Goal: Task Accomplishment & Management: Complete application form

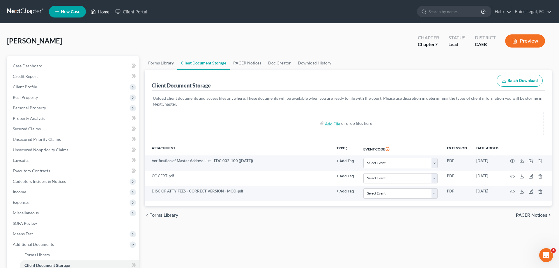
click at [105, 11] on link "Home" at bounding box center [100, 11] width 25 height 10
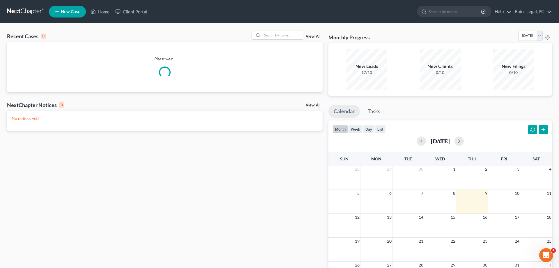
click at [279, 29] on div "Recent Cases 0 View All Please wait... NextChapter Notices 0 View All No notice…" at bounding box center [279, 175] width 559 height 302
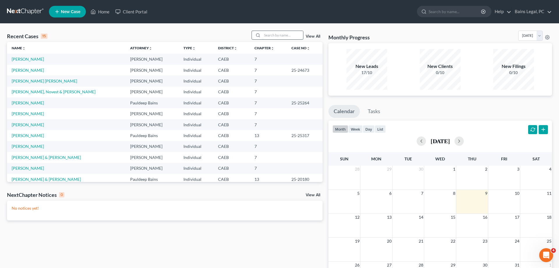
click at [266, 33] on input "search" at bounding box center [282, 35] width 41 height 8
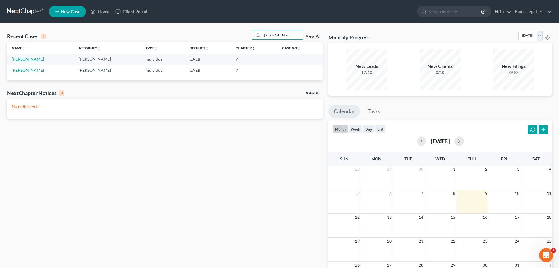
type input "[PERSON_NAME]"
click at [29, 59] on link "[PERSON_NAME]" at bounding box center [28, 58] width 32 height 5
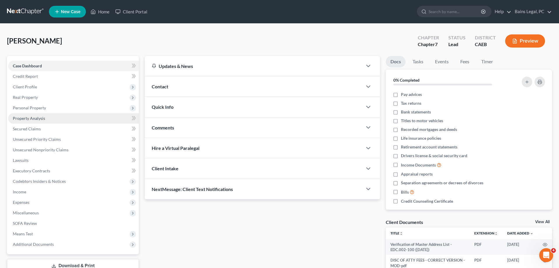
click at [44, 110] on span "Personal Property" at bounding box center [73, 108] width 131 height 10
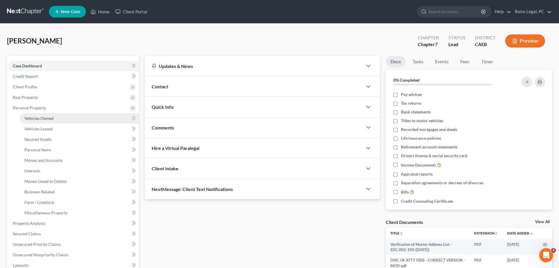
click at [50, 116] on span "Vehicles Owned" at bounding box center [38, 118] width 29 height 5
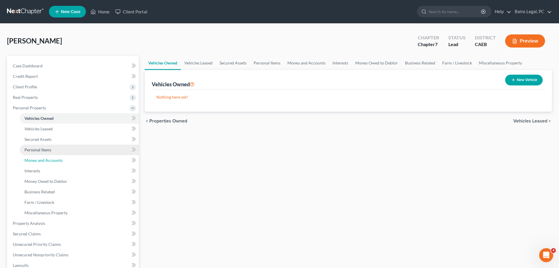
drag, startPoint x: 57, startPoint y: 161, endPoint x: 93, endPoint y: 153, distance: 36.3
click at [57, 160] on span "Money and Accounts" at bounding box center [43, 160] width 38 height 5
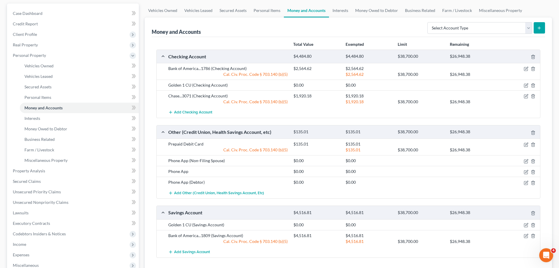
scroll to position [59, 0]
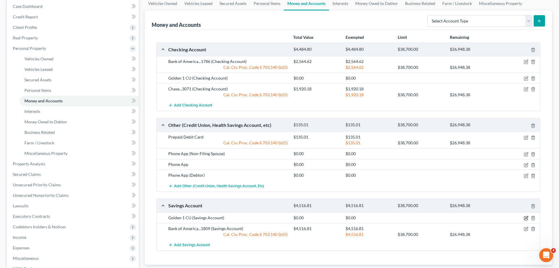
click at [527, 217] on icon "button" at bounding box center [526, 218] width 5 height 5
select select "4"
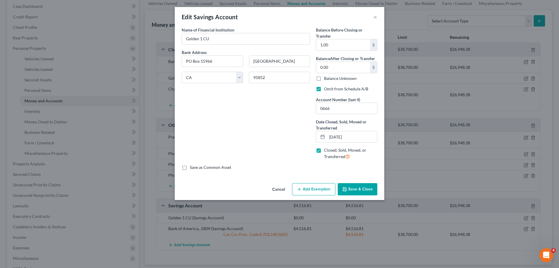
click at [372, 192] on button "Save & Close" at bounding box center [358, 189] width 40 height 12
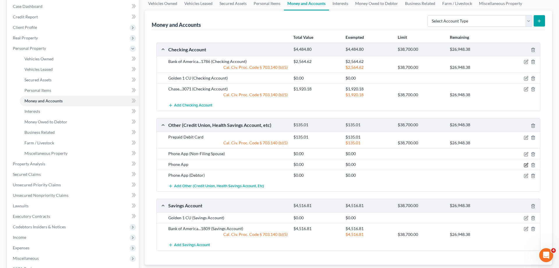
click at [527, 165] on icon "button" at bounding box center [526, 165] width 5 height 5
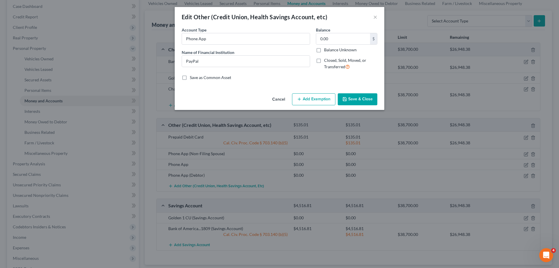
click at [369, 103] on button "Save & Close" at bounding box center [358, 99] width 40 height 12
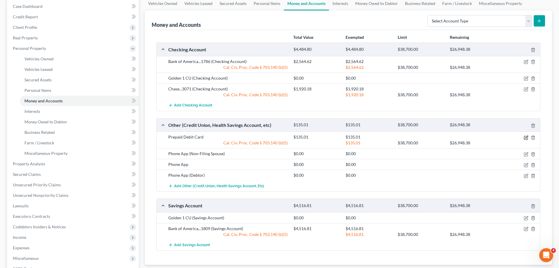
click at [525, 136] on icon "button" at bounding box center [526, 137] width 5 height 5
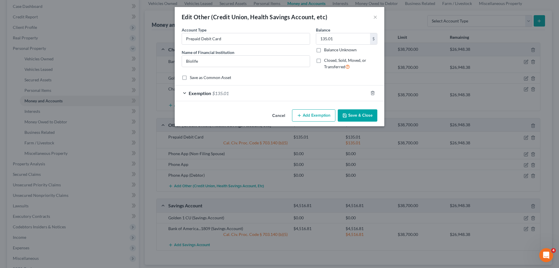
click at [359, 117] on button "Save & Close" at bounding box center [358, 115] width 40 height 12
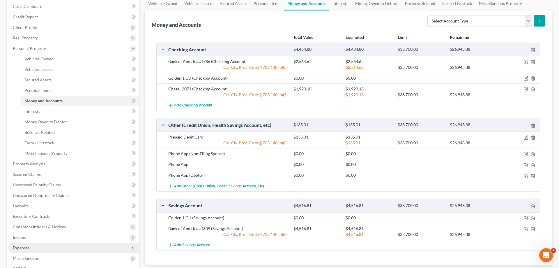
click at [24, 248] on span "Expenses" at bounding box center [21, 247] width 17 height 5
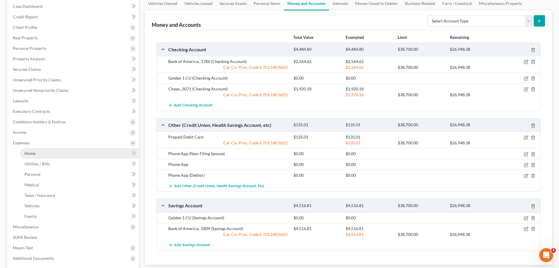
click at [35, 156] on link "Home" at bounding box center [79, 153] width 119 height 10
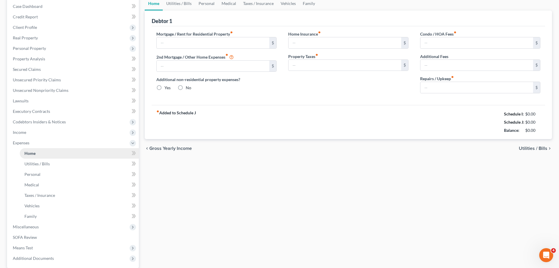
type input "2,429.99"
type input "0.00"
radio input "true"
type input "0.00"
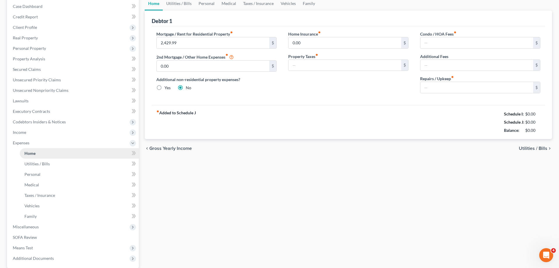
type input "0.00"
type input "100.00"
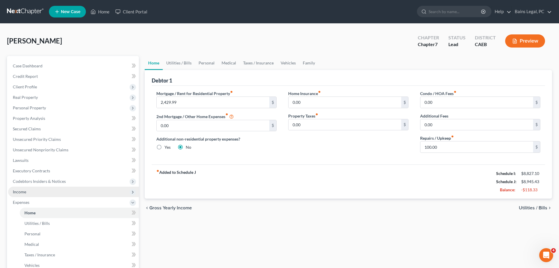
click at [37, 190] on span "Income" at bounding box center [73, 191] width 131 height 10
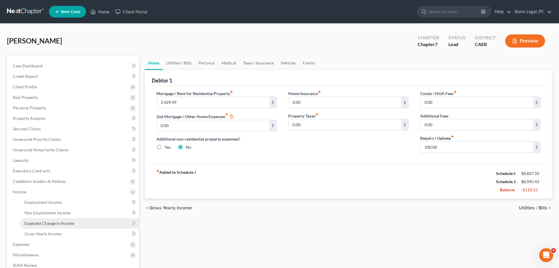
click at [57, 222] on span "Expected Change in Income" at bounding box center [49, 222] width 50 height 5
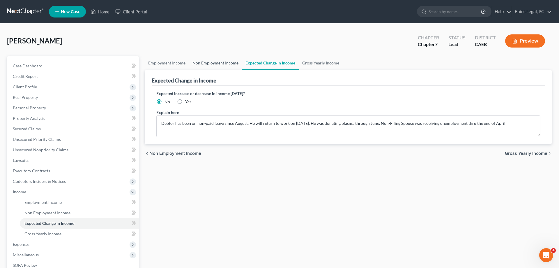
click at [200, 59] on link "Non Employment Income" at bounding box center [215, 63] width 53 height 14
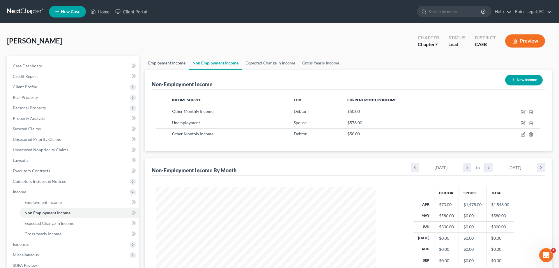
scroll to position [109, 231]
click at [167, 64] on link "Employment Income" at bounding box center [167, 63] width 44 height 14
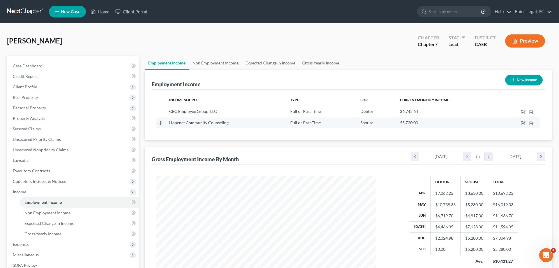
scroll to position [109, 231]
click at [522, 122] on icon "button" at bounding box center [523, 123] width 5 height 5
select select "0"
select select "4"
select select "2"
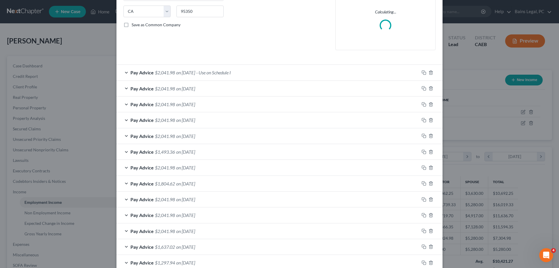
scroll to position [149, 0]
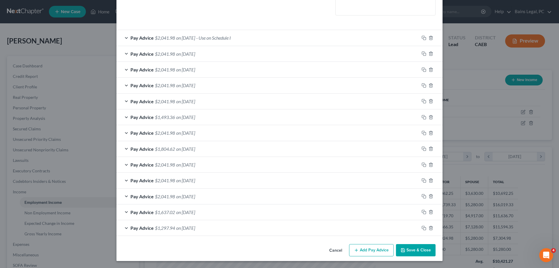
click at [416, 253] on div "Edit Income Source × Employment Type * Select Full or [DEMOGRAPHIC_DATA] Employ…" at bounding box center [279, 59] width 326 height 403
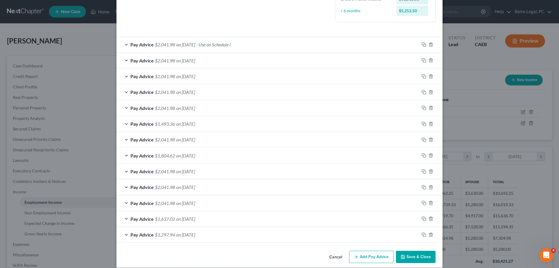
scroll to position [168, 0]
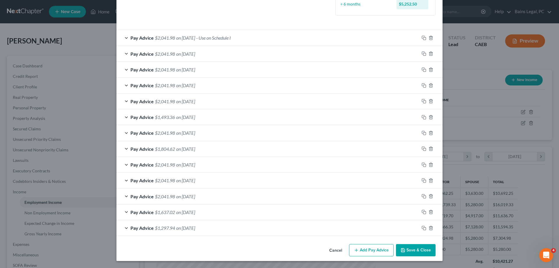
click at [413, 248] on button "Save & Close" at bounding box center [416, 250] width 40 height 12
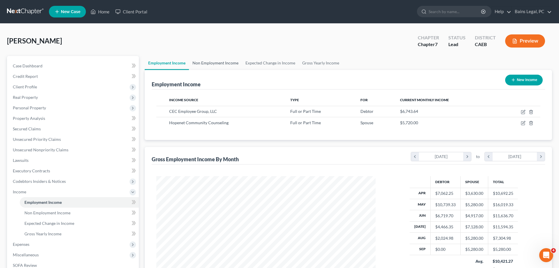
click at [214, 61] on link "Non Employment Income" at bounding box center [215, 63] width 53 height 14
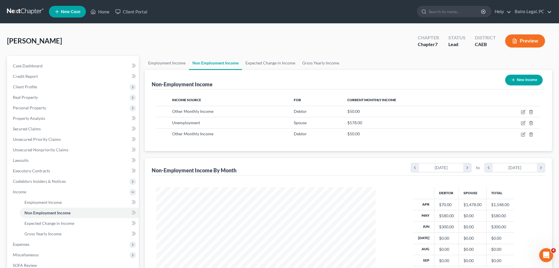
scroll to position [109, 231]
click at [523, 123] on icon "button" at bounding box center [523, 123] width 5 height 5
select select "0"
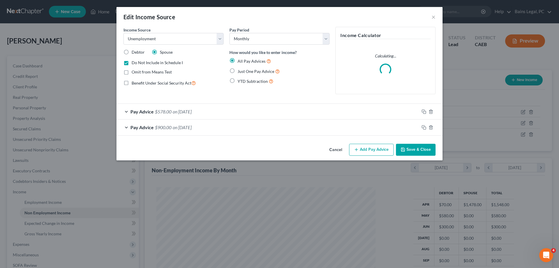
click at [421, 150] on button "Save & Close" at bounding box center [416, 150] width 40 height 12
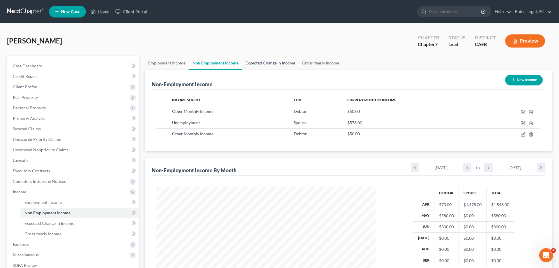
click at [258, 63] on link "Expected Change in Income" at bounding box center [270, 63] width 57 height 14
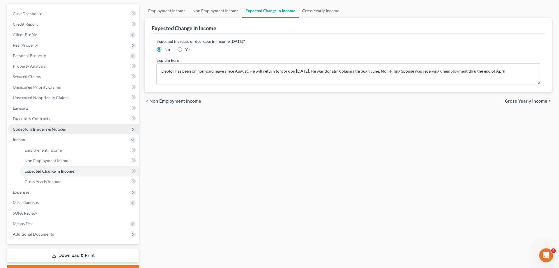
scroll to position [83, 0]
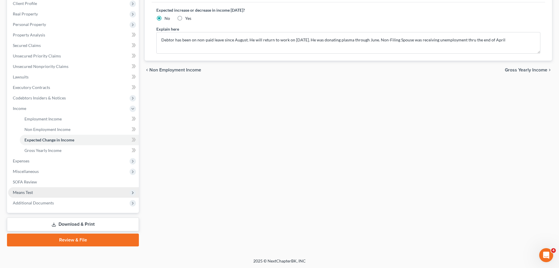
click at [45, 188] on span "Means Test" at bounding box center [73, 192] width 131 height 10
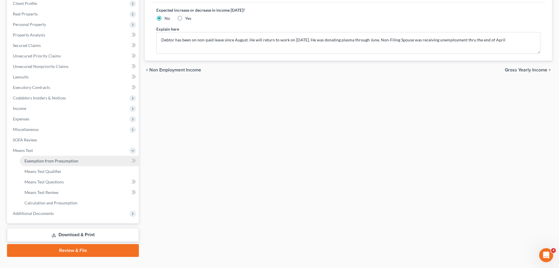
click at [62, 156] on link "Exemption from Presumption" at bounding box center [79, 161] width 119 height 10
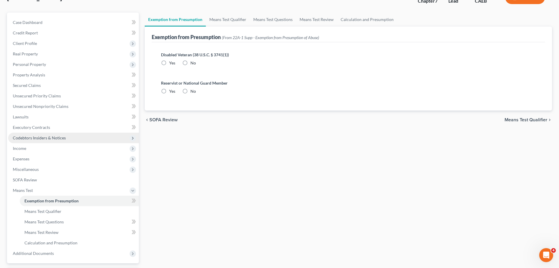
radio input "true"
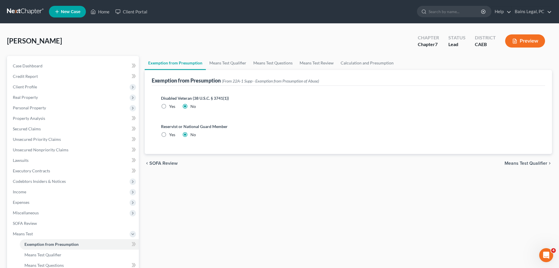
drag, startPoint x: 194, startPoint y: 61, endPoint x: 197, endPoint y: 61, distance: 3.2
click at [195, 61] on link "Exemption from Presumption" at bounding box center [175, 63] width 61 height 14
click at [216, 65] on link "Means Test Qualifier" at bounding box center [228, 63] width 44 height 14
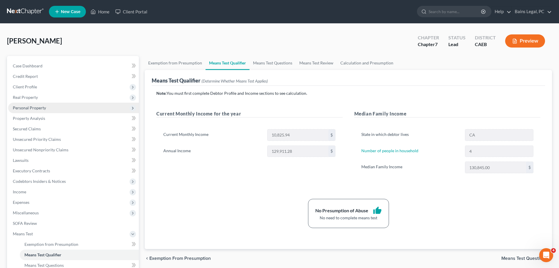
click at [45, 112] on span "Personal Property" at bounding box center [73, 108] width 131 height 10
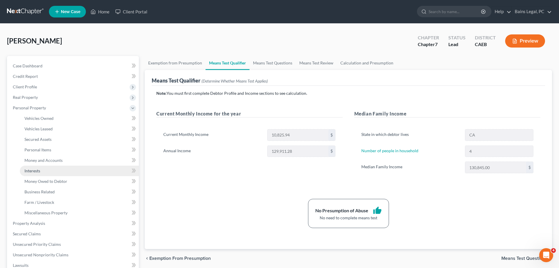
click at [37, 166] on link "Interests" at bounding box center [79, 170] width 119 height 10
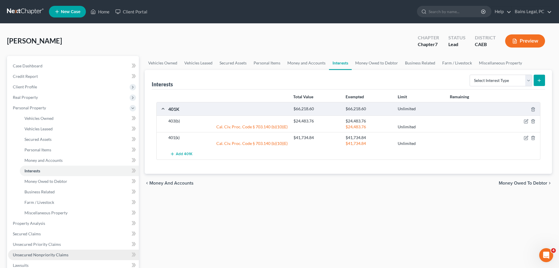
scroll to position [59, 0]
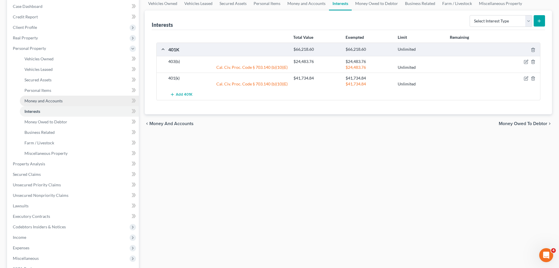
click at [47, 100] on span "Money and Accounts" at bounding box center [43, 100] width 38 height 5
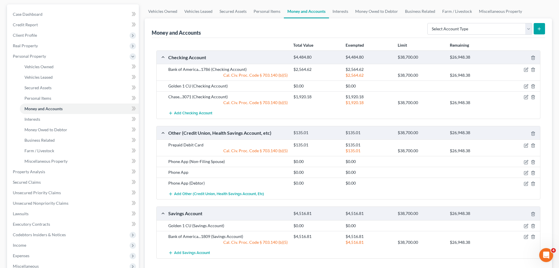
scroll to position [59, 0]
